Goal: Task Accomplishment & Management: Use online tool/utility

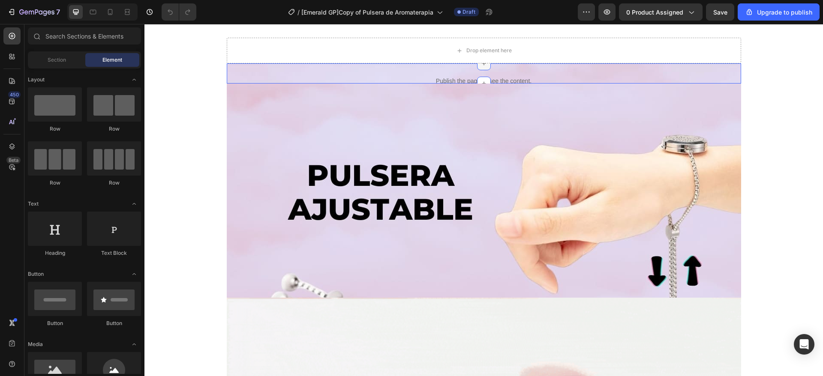
scroll to position [1350, 0]
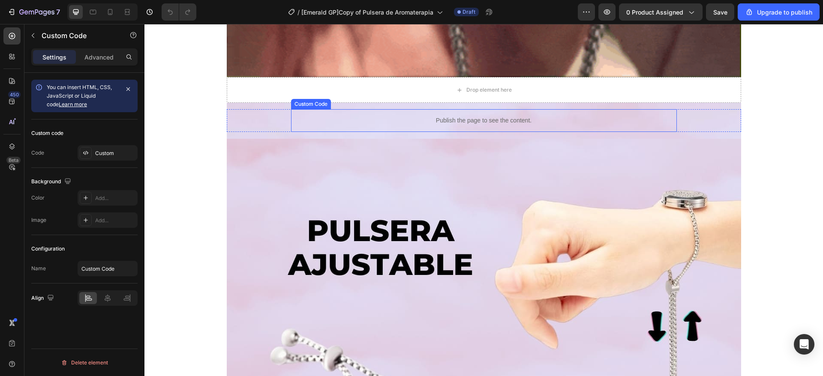
click at [477, 115] on div "Publish the page to see the content." at bounding box center [484, 120] width 386 height 23
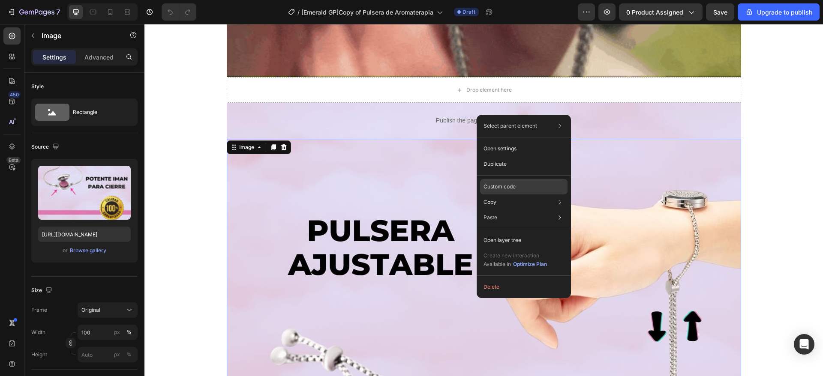
click at [518, 183] on div "Custom code" at bounding box center [523, 186] width 87 height 15
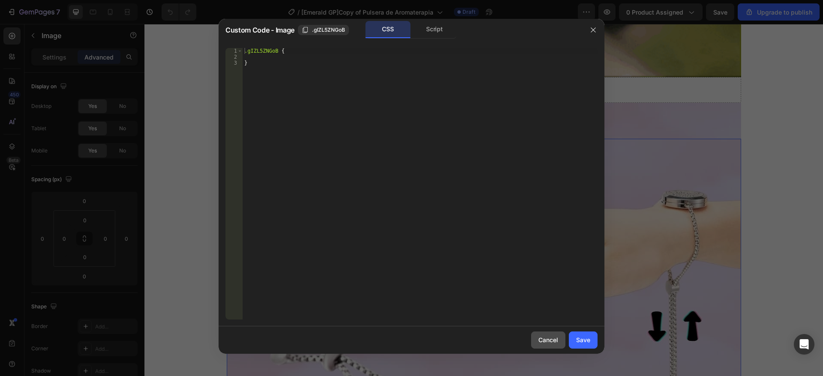
click at [541, 344] on div "Cancel" at bounding box center [548, 340] width 20 height 9
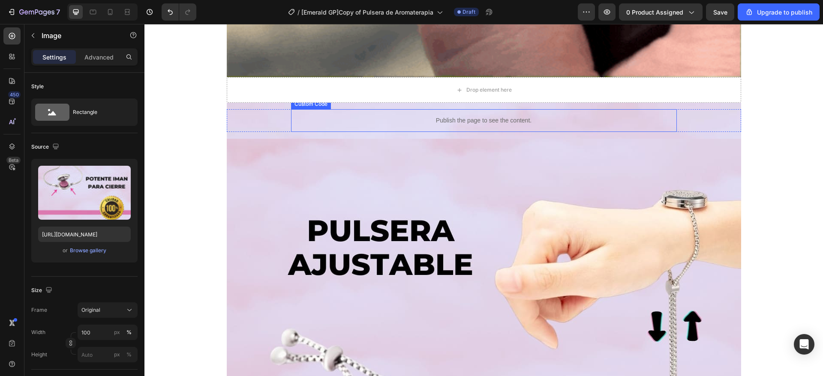
click at [477, 118] on p "Publish the page to see the content." at bounding box center [484, 120] width 386 height 9
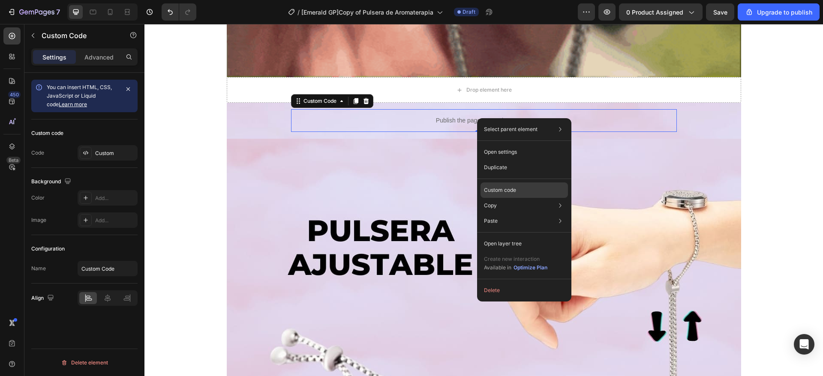
click at [496, 183] on div "Custom code" at bounding box center [523, 190] width 87 height 15
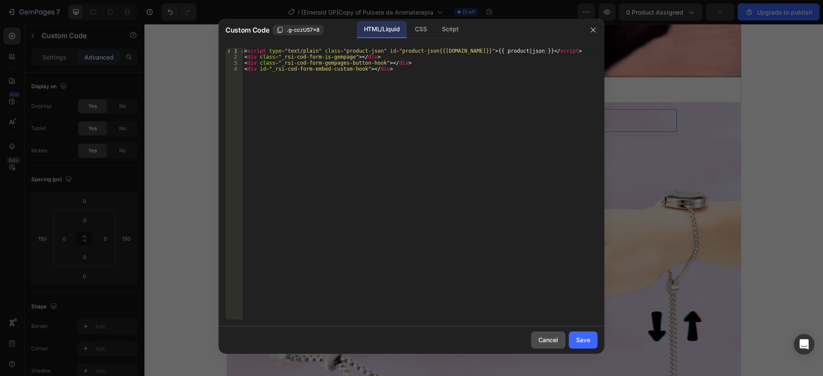
click at [558, 342] on div "Cancel" at bounding box center [548, 340] width 20 height 9
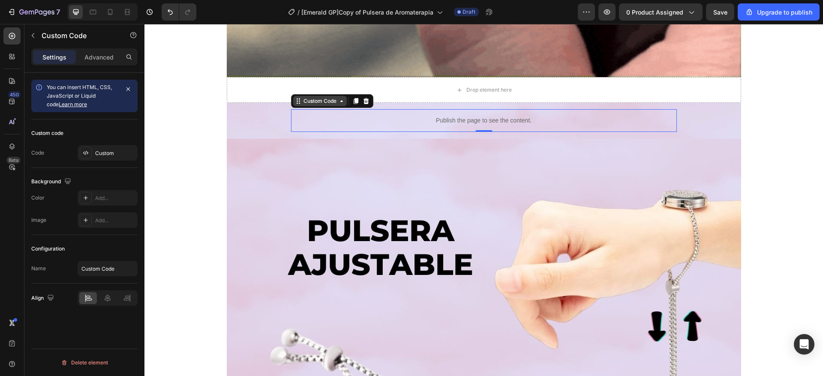
click at [330, 98] on div "Custom Code" at bounding box center [320, 101] width 36 height 8
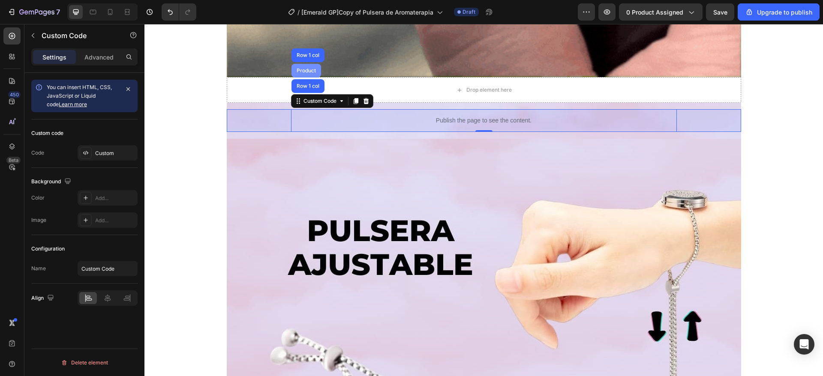
click at [301, 69] on div "Product" at bounding box center [306, 70] width 23 height 5
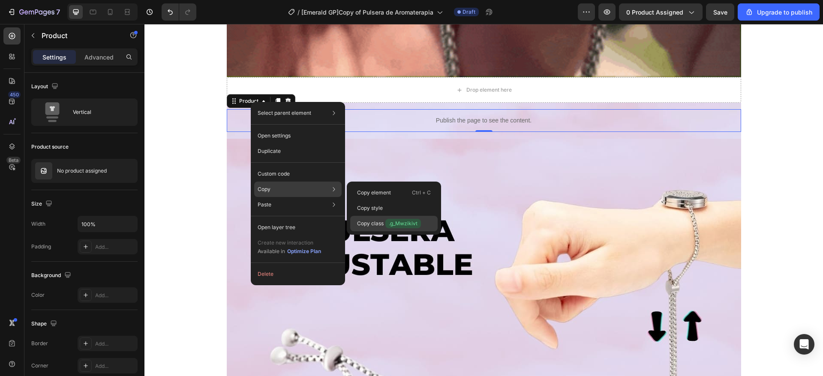
click at [383, 221] on p "Copy class .g_Mwzikivt" at bounding box center [389, 223] width 64 height 9
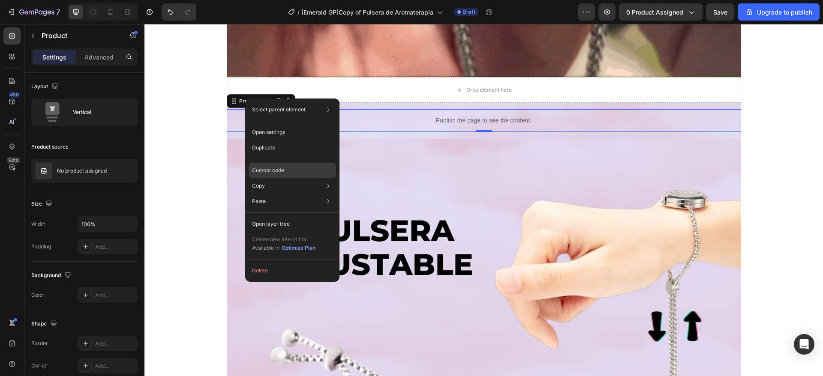
click at [267, 169] on p "Custom code" at bounding box center [268, 171] width 32 height 8
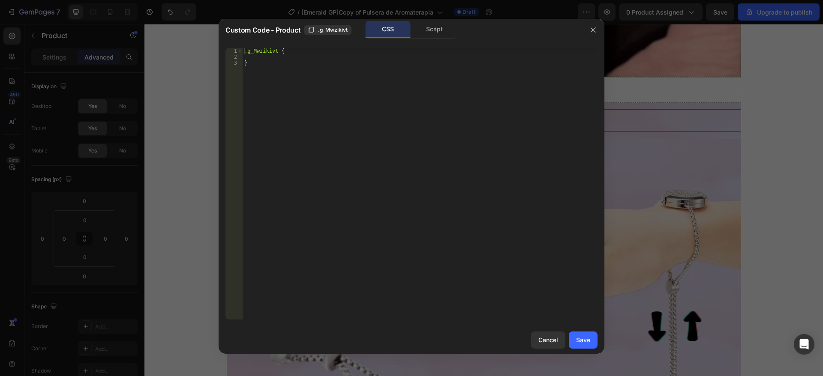
click at [335, 31] on span ".g_Mwzikivt" at bounding box center [333, 30] width 30 height 8
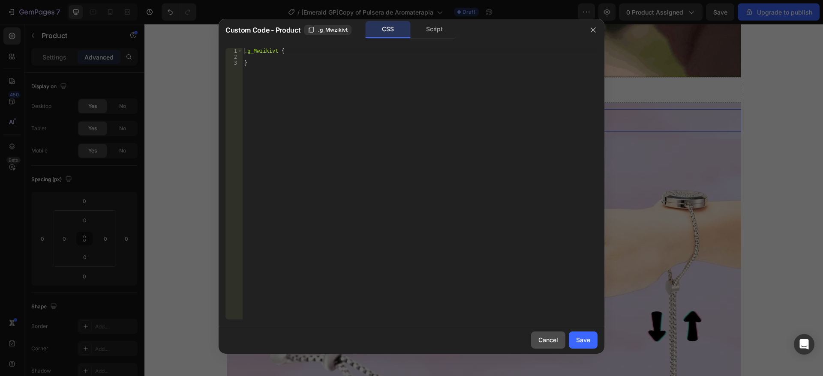
click at [556, 344] on div "Cancel" at bounding box center [548, 340] width 20 height 9
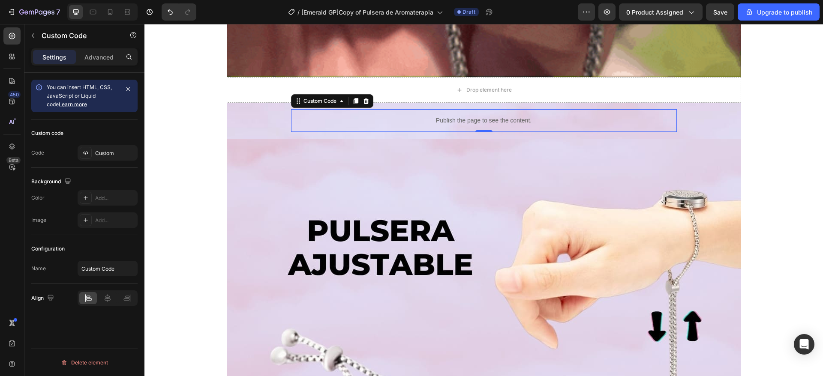
click at [420, 124] on p "Publish the page to see the content." at bounding box center [484, 120] width 386 height 9
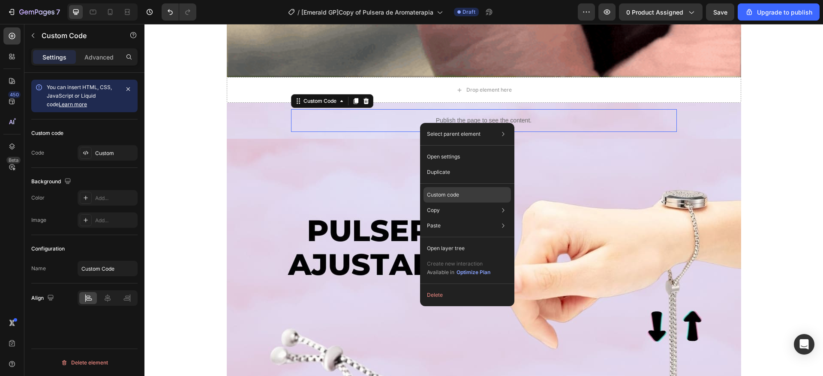
click at [457, 194] on p "Custom code" at bounding box center [443, 195] width 32 height 8
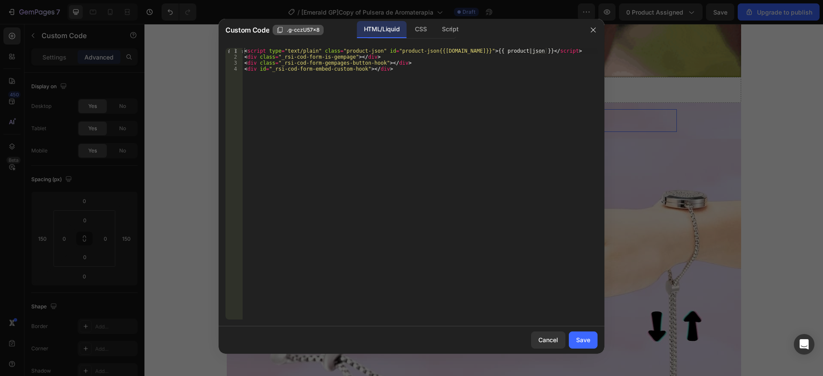
click at [312, 26] on span ".g-cczU57x8" at bounding box center [303, 30] width 33 height 8
click at [541, 344] on div "Cancel" at bounding box center [548, 340] width 20 height 9
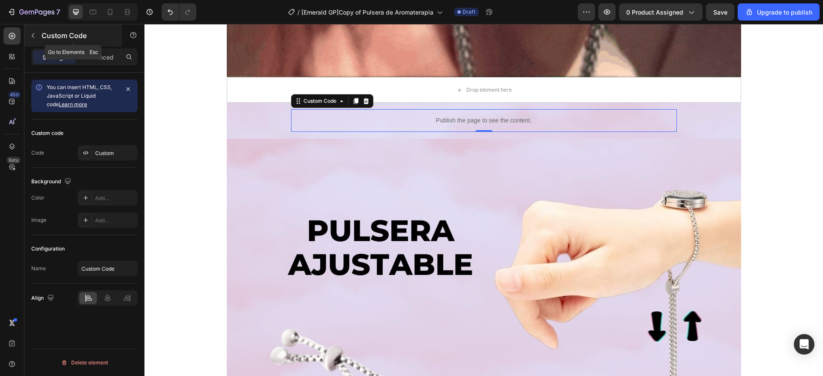
click at [33, 33] on icon "button" at bounding box center [33, 35] width 7 height 7
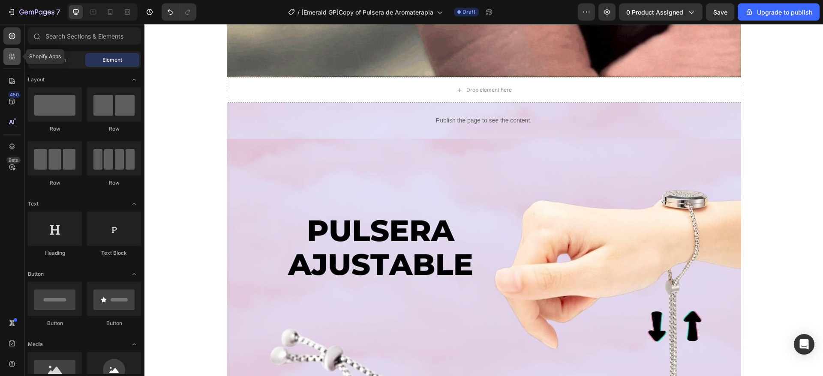
click at [12, 63] on div at bounding box center [11, 56] width 17 height 17
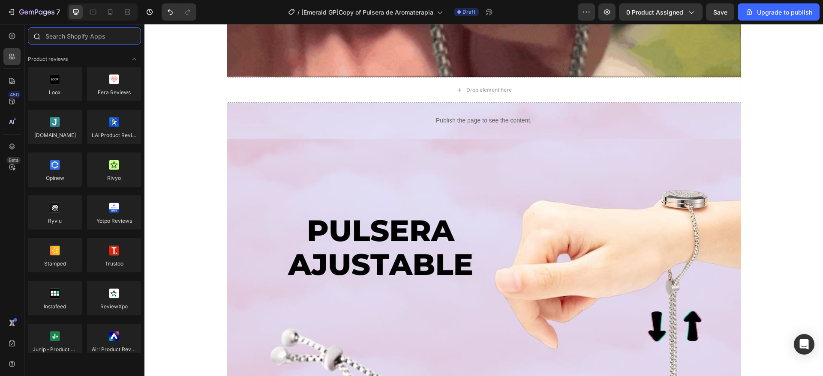
click at [85, 35] on input "text" at bounding box center [84, 35] width 113 height 17
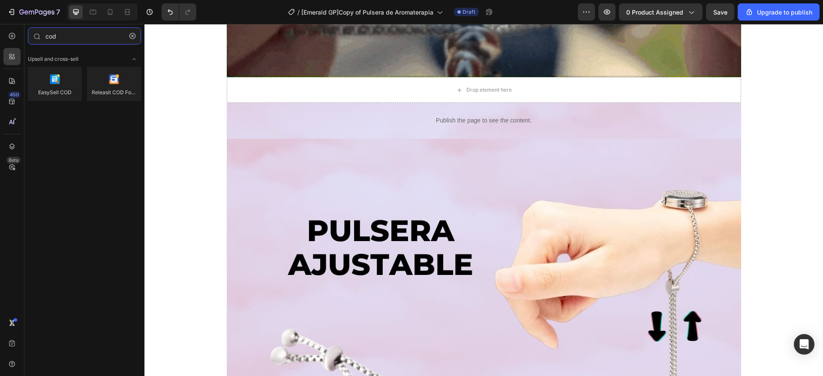
type input "cod"
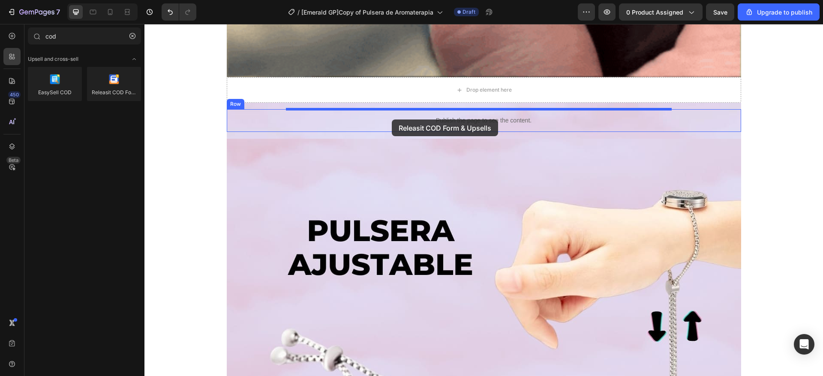
drag, startPoint x: 255, startPoint y: 113, endPoint x: 392, endPoint y: 120, distance: 137.3
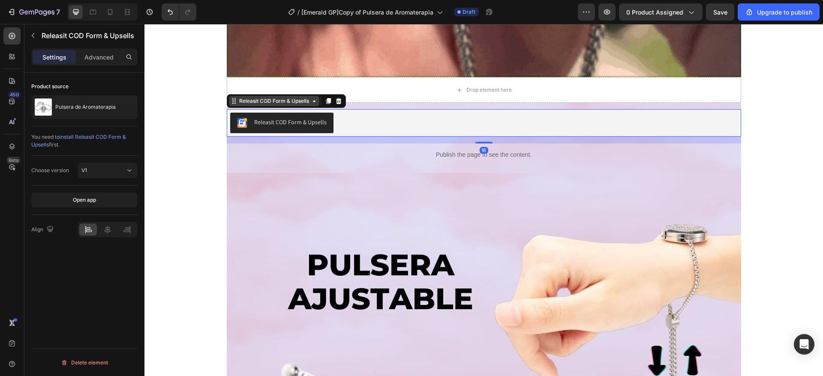
click at [303, 99] on div "Releasit COD Form & Upsells" at bounding box center [273, 101] width 73 height 8
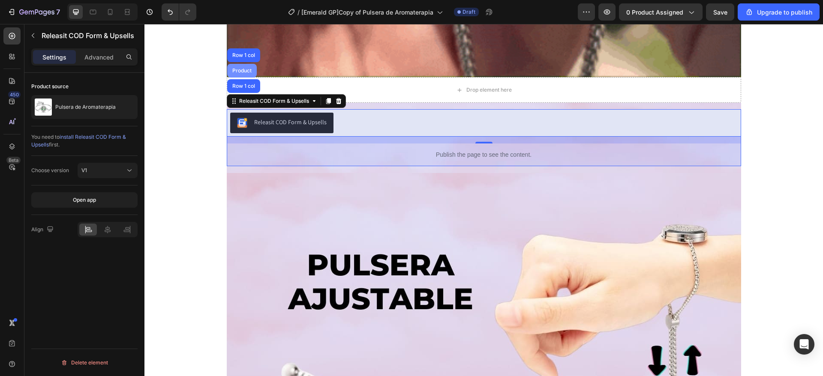
click at [239, 66] on div "Product" at bounding box center [242, 71] width 30 height 14
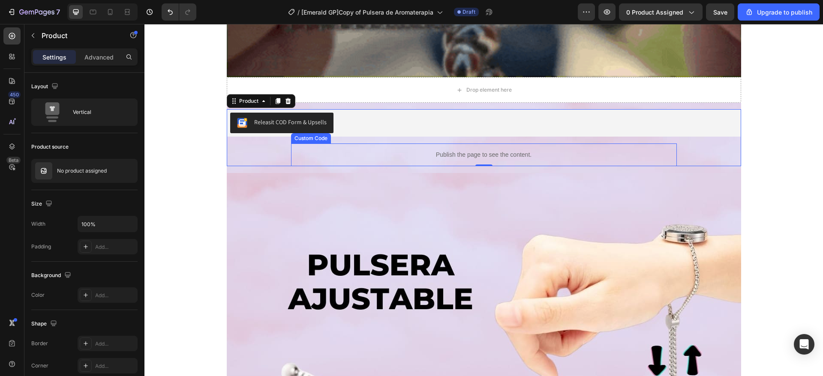
click at [438, 153] on p "Publish the page to see the content." at bounding box center [484, 154] width 386 height 9
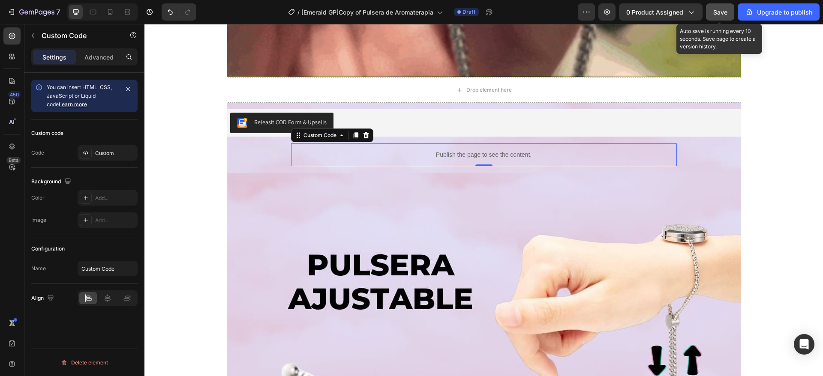
click at [725, 12] on span "Save" at bounding box center [720, 12] width 14 height 7
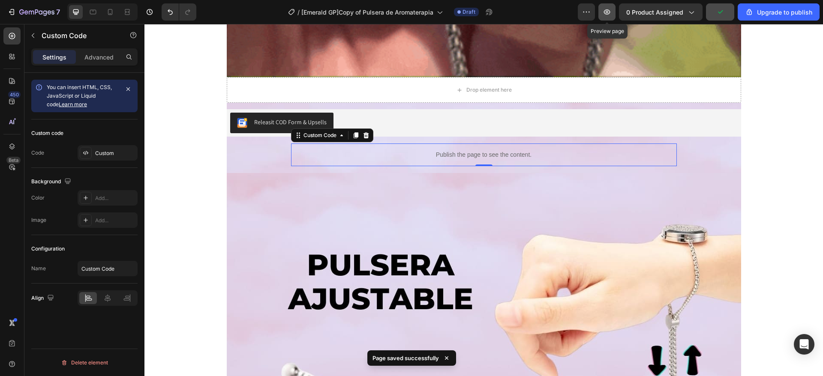
click at [609, 14] on icon "button" at bounding box center [606, 12] width 9 height 9
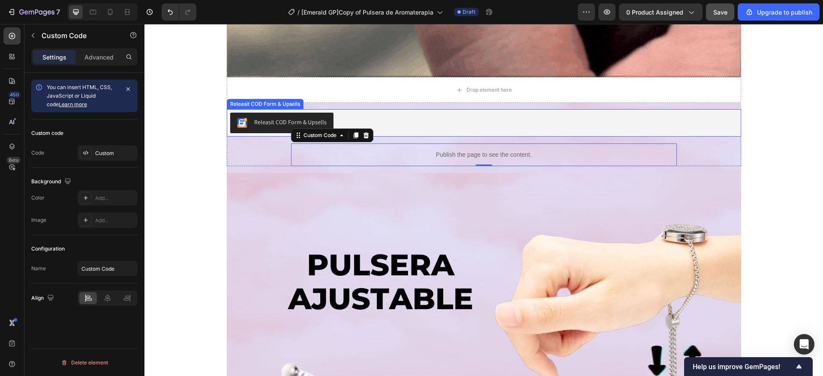
click at [413, 127] on div "Releasit COD Form & Upsells" at bounding box center [483, 123] width 507 height 21
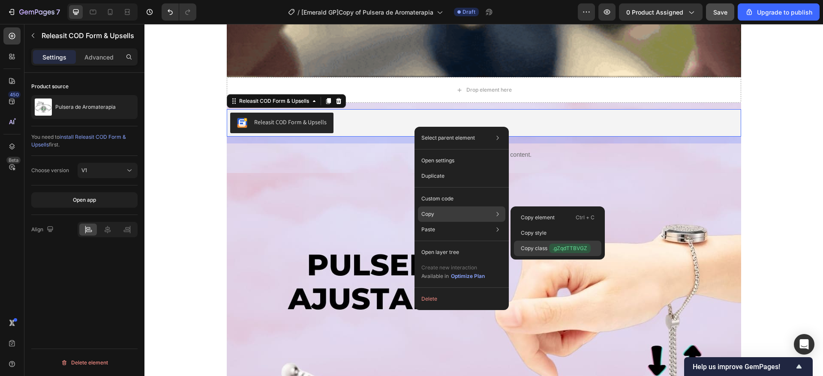
click at [545, 249] on p "Copy class .gZqdTTBVGZ" at bounding box center [556, 248] width 70 height 9
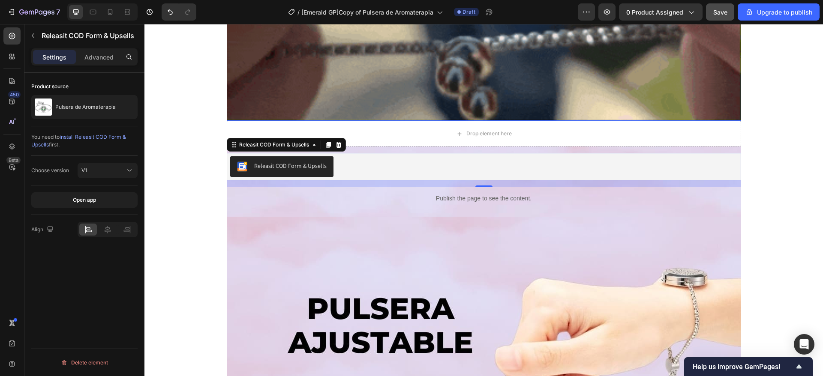
scroll to position [1414, 0]
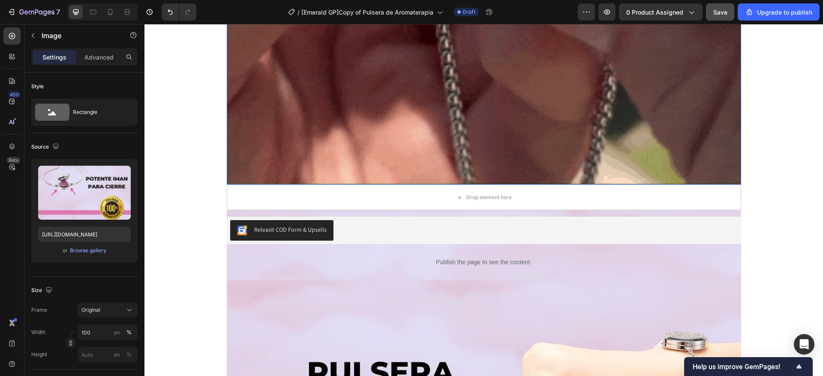
scroll to position [1286, 0]
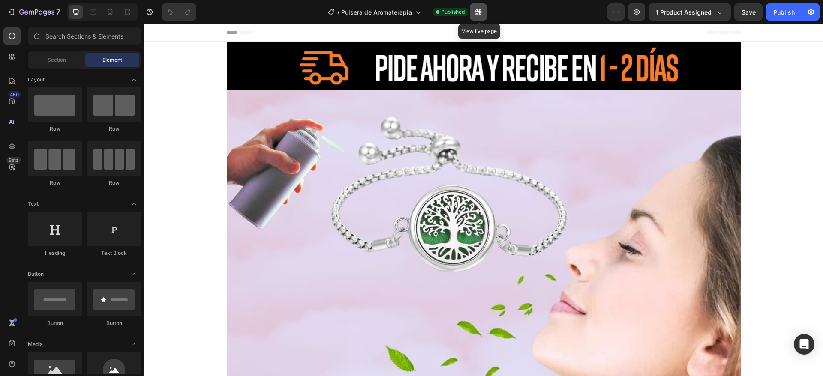
click at [480, 18] on button "button" at bounding box center [478, 11] width 17 height 17
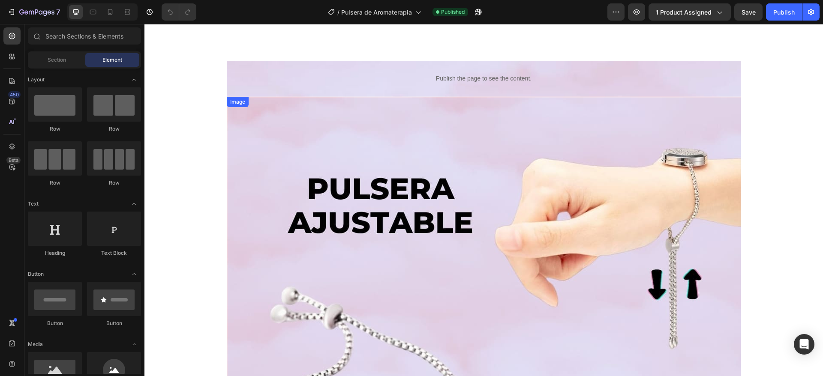
scroll to position [1350, 0]
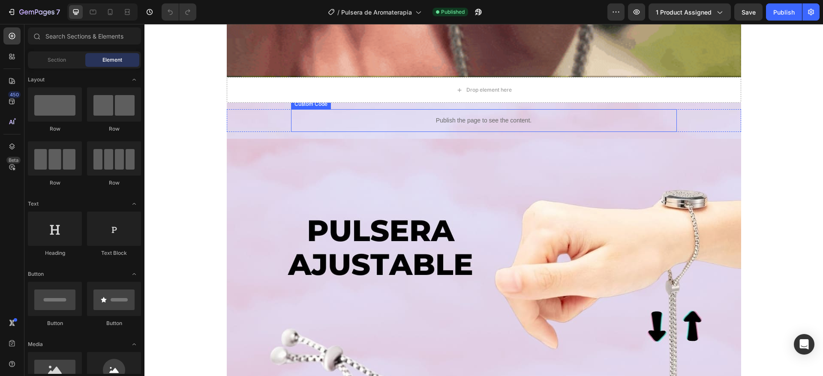
click at [312, 120] on p "Publish the page to see the content." at bounding box center [484, 120] width 386 height 9
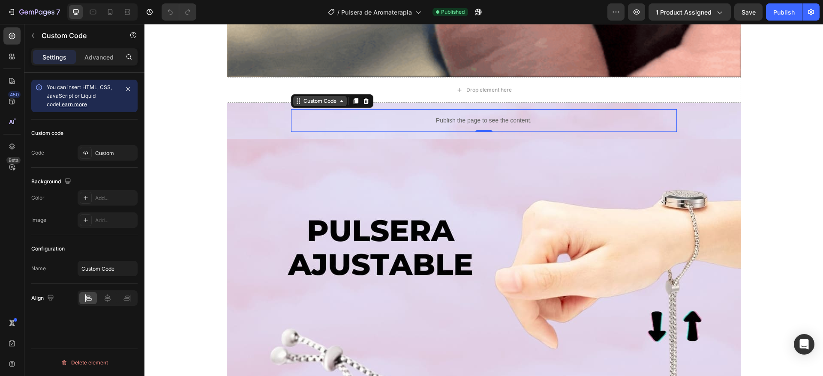
click at [306, 99] on div "Custom Code" at bounding box center [320, 101] width 36 height 8
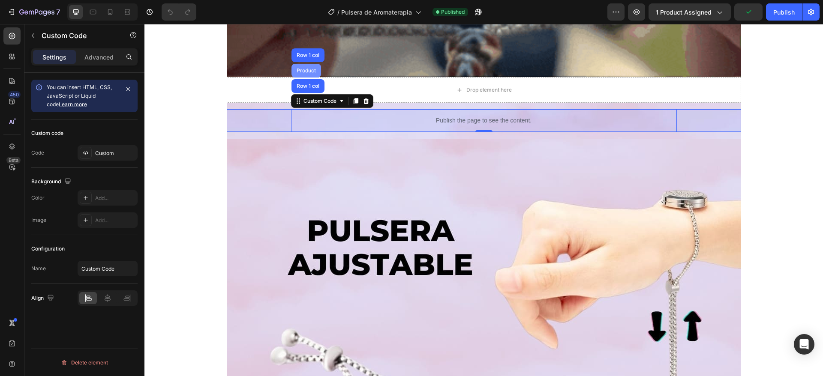
click at [304, 70] on div "Product" at bounding box center [306, 70] width 23 height 5
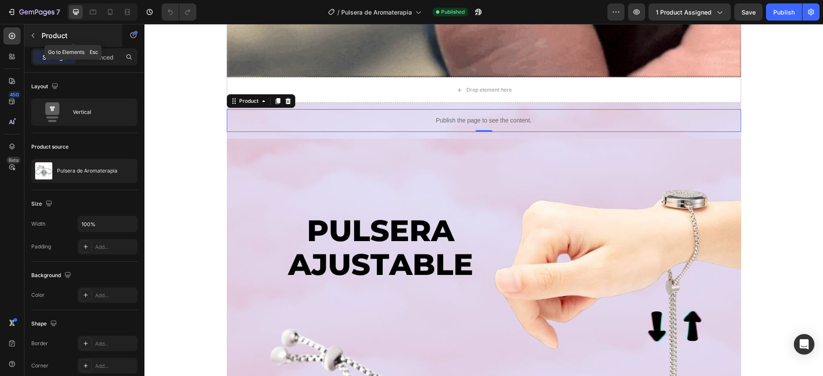
click at [35, 33] on icon "button" at bounding box center [33, 35] width 7 height 7
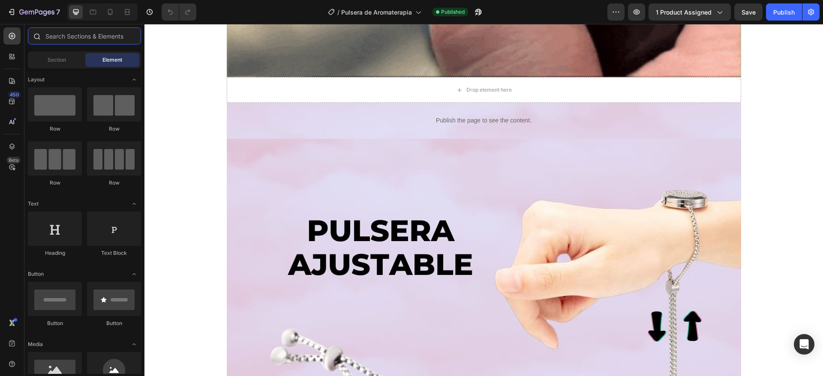
click at [62, 36] on input "text" at bounding box center [84, 35] width 113 height 17
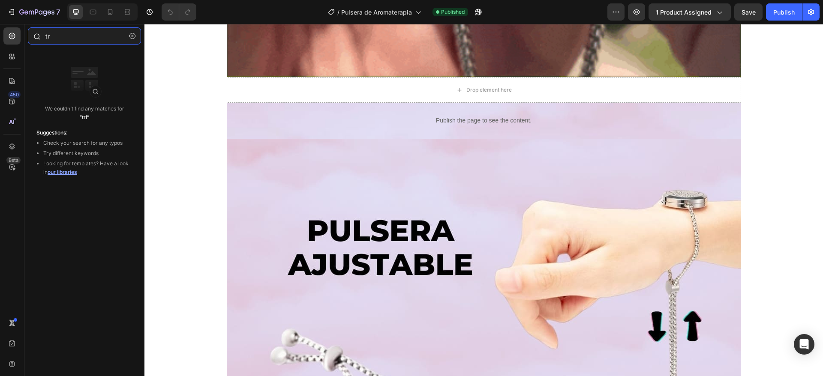
type input "t"
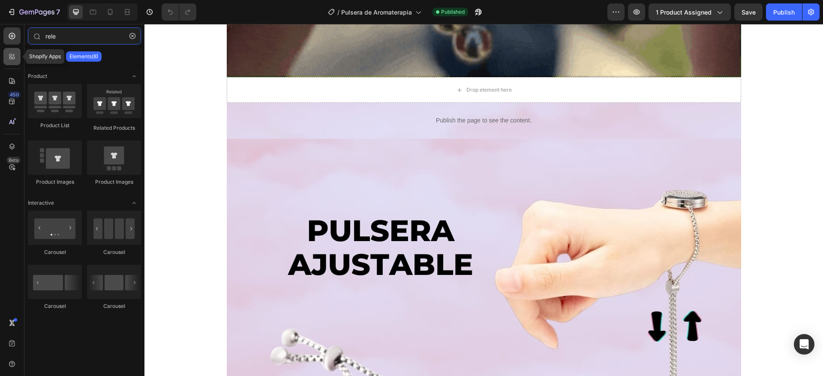
type input "rele"
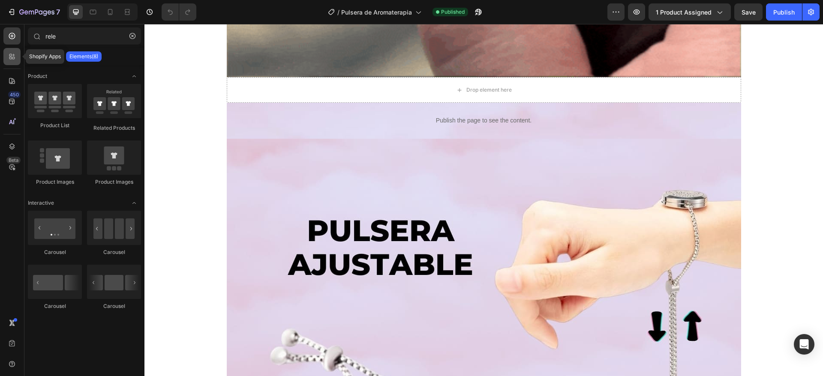
click at [16, 59] on icon at bounding box center [12, 56] width 9 height 9
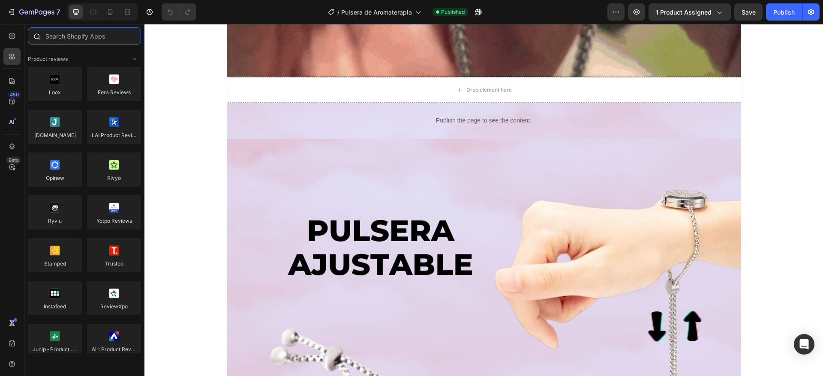
click at [58, 39] on input "text" at bounding box center [84, 35] width 113 height 17
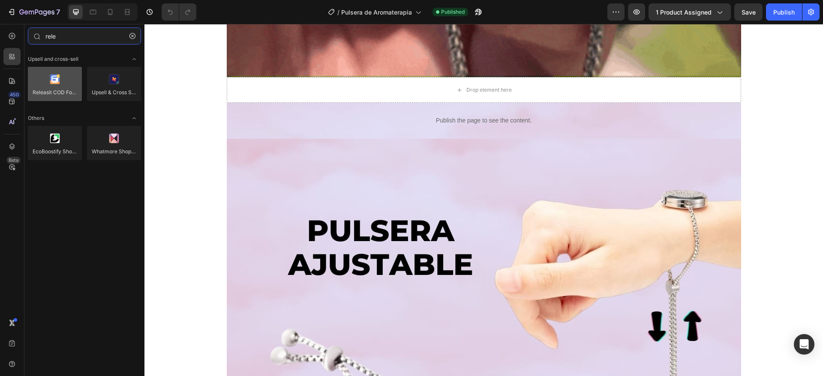
type input "rele"
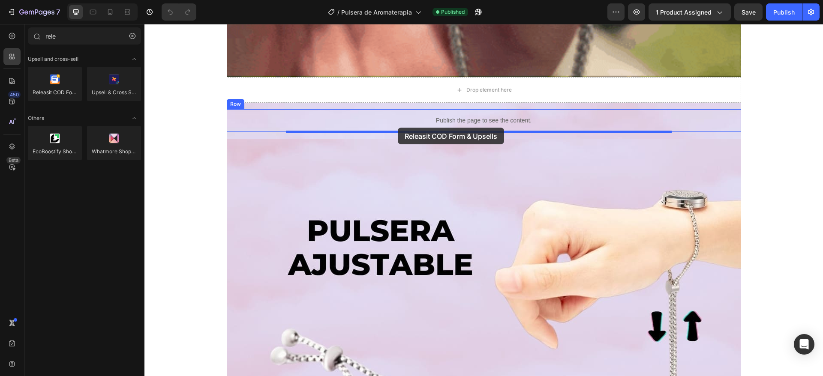
drag, startPoint x: 202, startPoint y: 108, endPoint x: 398, endPoint y: 128, distance: 196.4
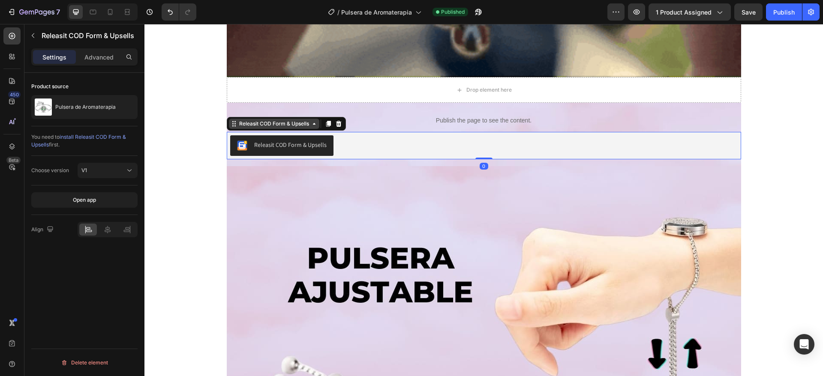
click at [291, 124] on div "Releasit COD Form & Upsells" at bounding box center [273, 124] width 73 height 8
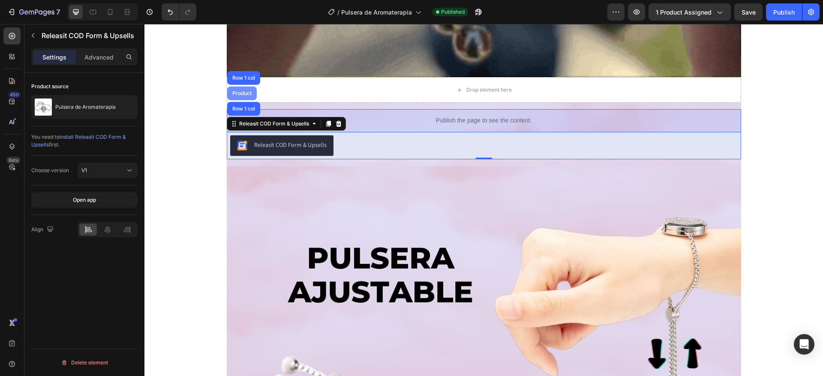
click at [237, 92] on div "Product" at bounding box center [242, 93] width 23 height 5
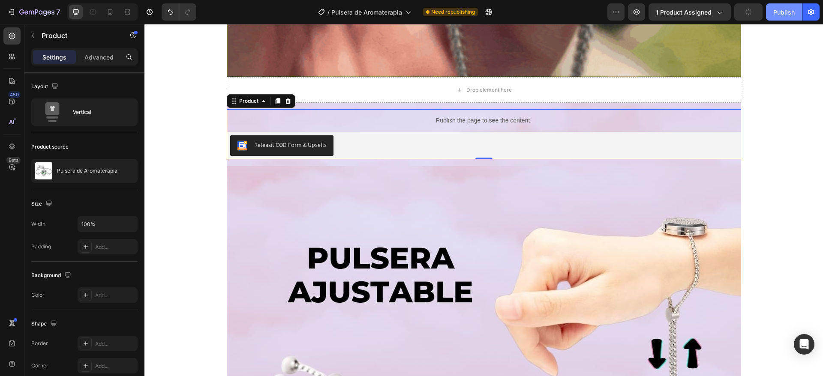
click at [785, 13] on div "Publish" at bounding box center [783, 12] width 21 height 9
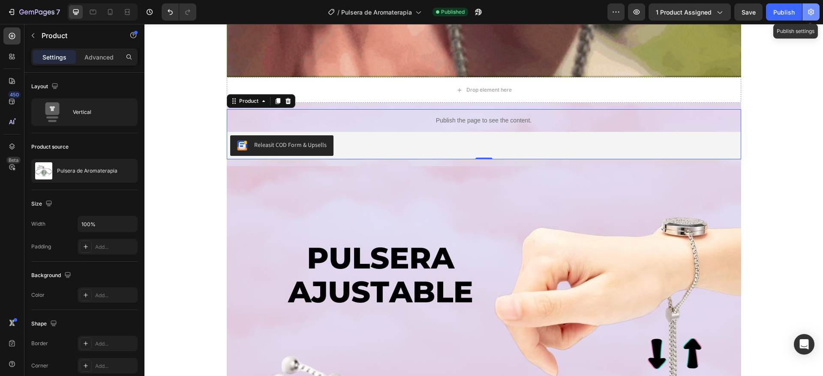
click at [812, 12] on icon "button" at bounding box center [811, 12] width 2 height 2
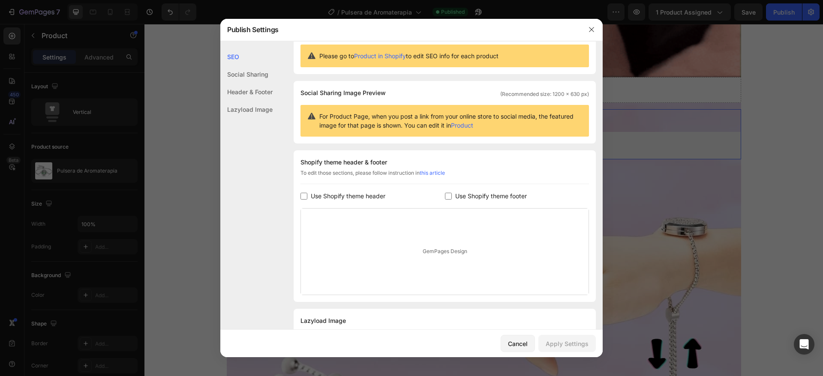
scroll to position [60, 0]
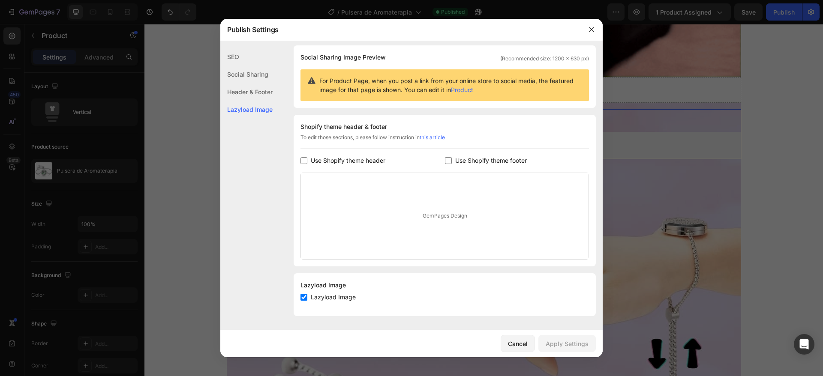
drag, startPoint x: 467, startPoint y: 157, endPoint x: 453, endPoint y: 160, distance: 14.0
click at [466, 156] on span "Use Shopify theme footer" at bounding box center [491, 161] width 72 height 10
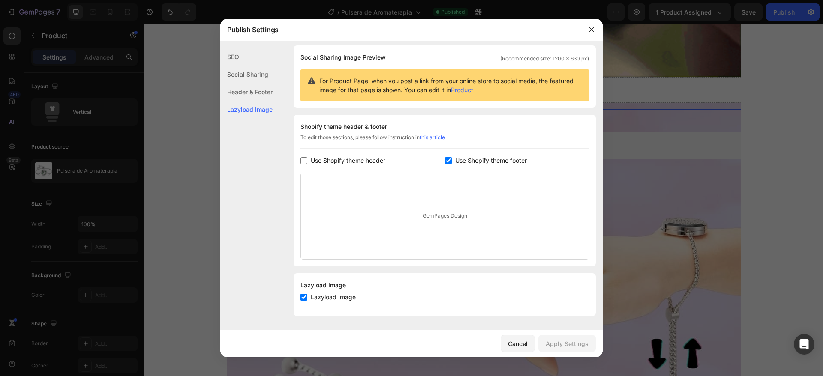
checkbox input "true"
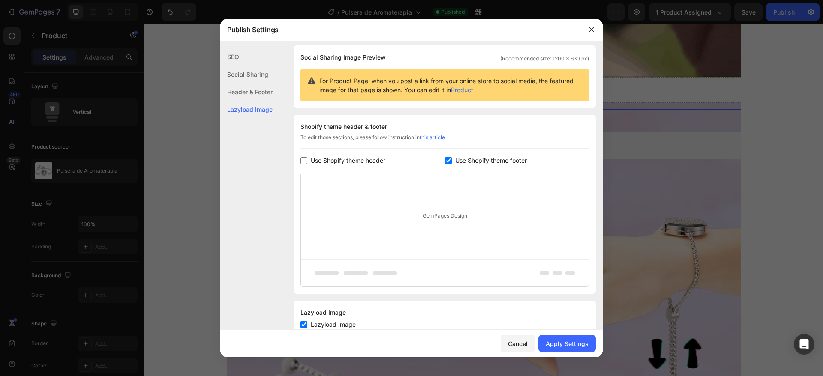
drag, startPoint x: 301, startPoint y: 160, endPoint x: 314, endPoint y: 161, distance: 13.3
click at [302, 160] on input "checkbox" at bounding box center [303, 160] width 7 height 7
checkbox input "true"
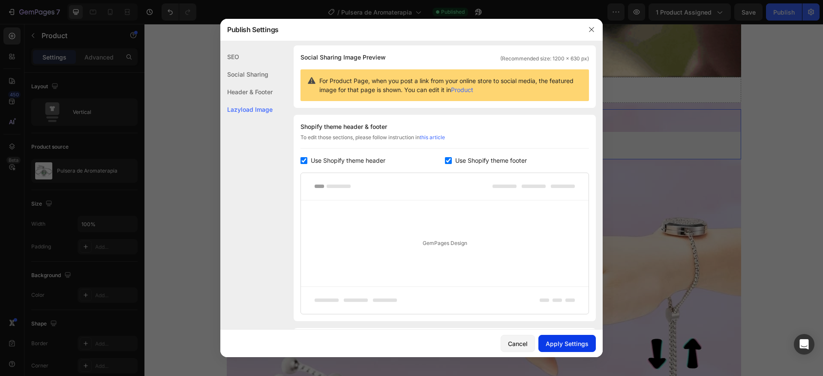
click at [578, 339] on button "Apply Settings" at bounding box center [566, 343] width 57 height 17
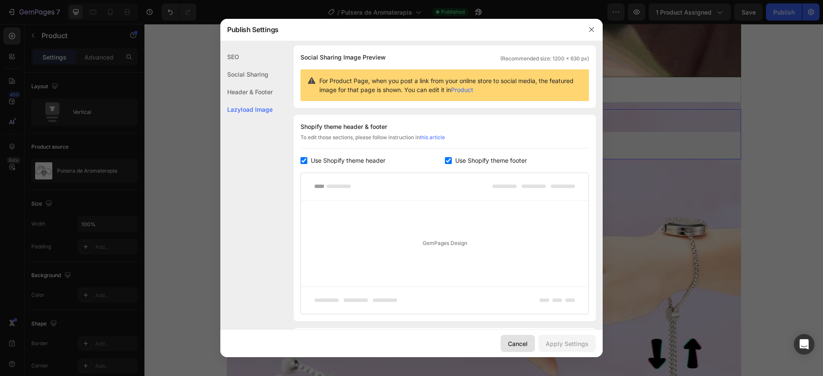
click at [518, 346] on div "Cancel" at bounding box center [518, 343] width 20 height 9
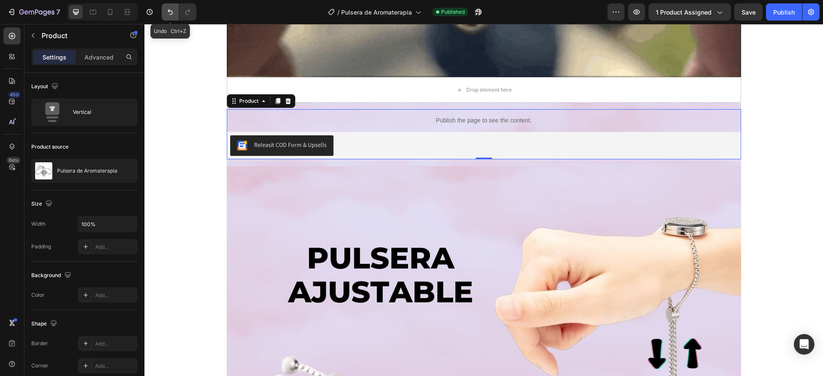
click at [172, 14] on icon "Undo/Redo" at bounding box center [170, 12] width 9 height 9
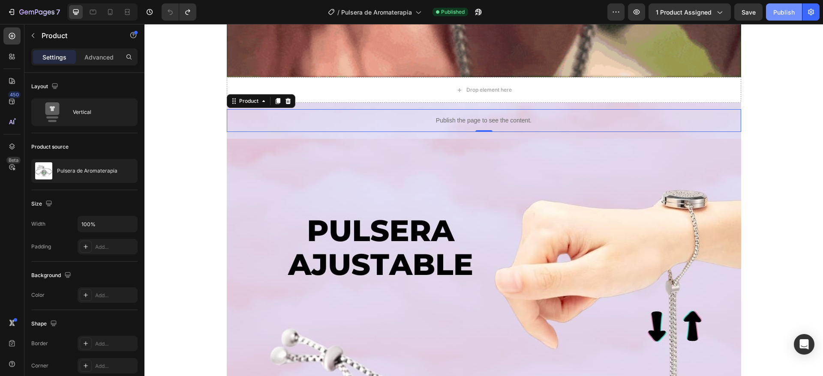
click at [779, 15] on div "Publish" at bounding box center [783, 12] width 21 height 9
